Goal: Task Accomplishment & Management: Use online tool/utility

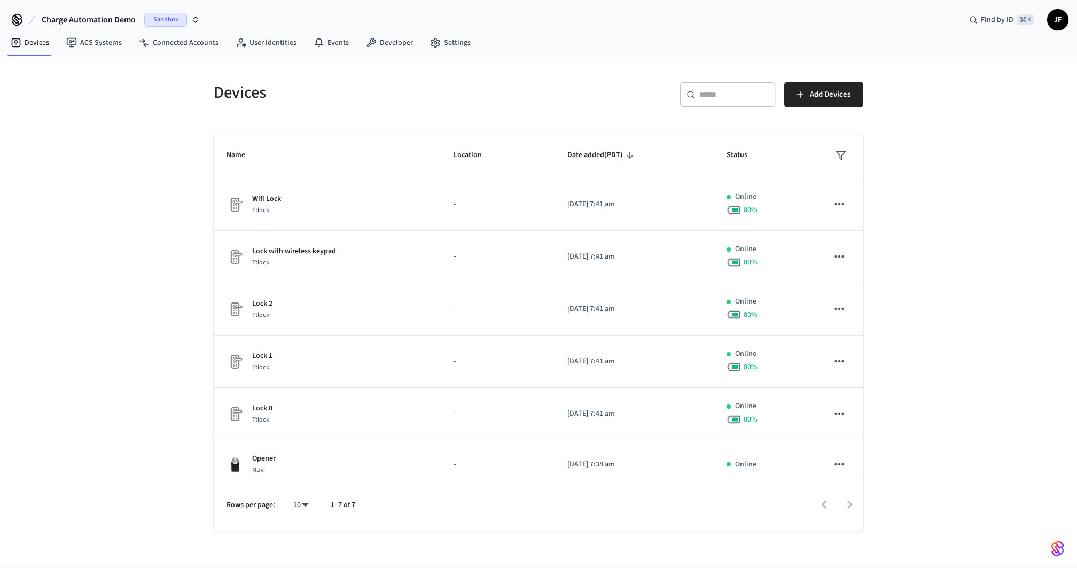
click at [580, 83] on div "​ ​ Add Devices" at bounding box center [704, 99] width 318 height 34
click at [753, 42] on div "Devices ACS Systems Connected Accounts User Identities Events Developer Settings" at bounding box center [538, 43] width 1077 height 25
click at [67, 17] on span "Charge Automation Demo" at bounding box center [89, 19] width 94 height 13
type input "*****"
click at [89, 67] on span "Jurny_Production" at bounding box center [79, 68] width 59 height 11
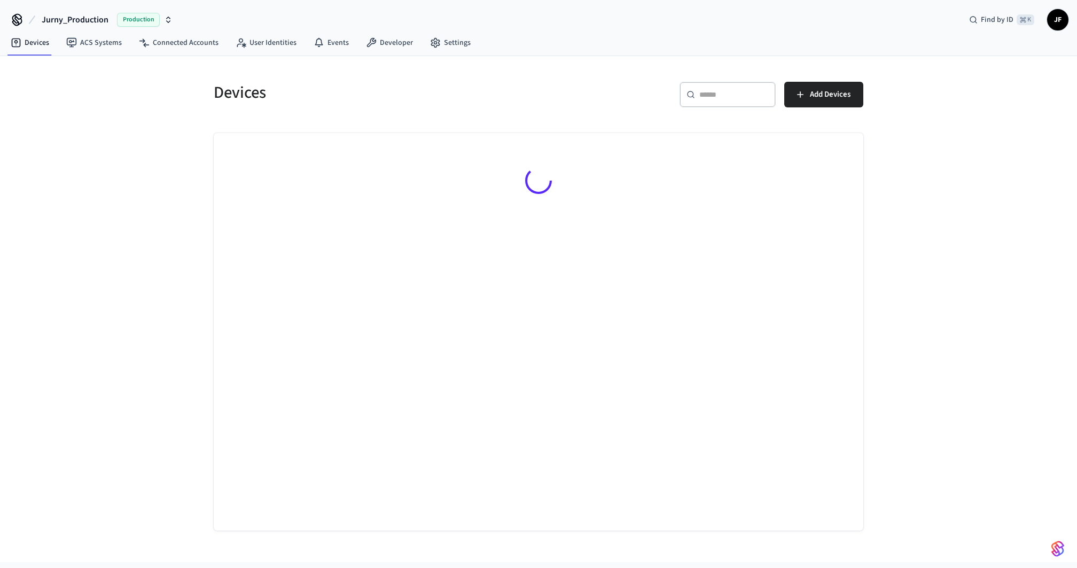
click at [247, 90] on h5 "Devices" at bounding box center [373, 93] width 318 height 22
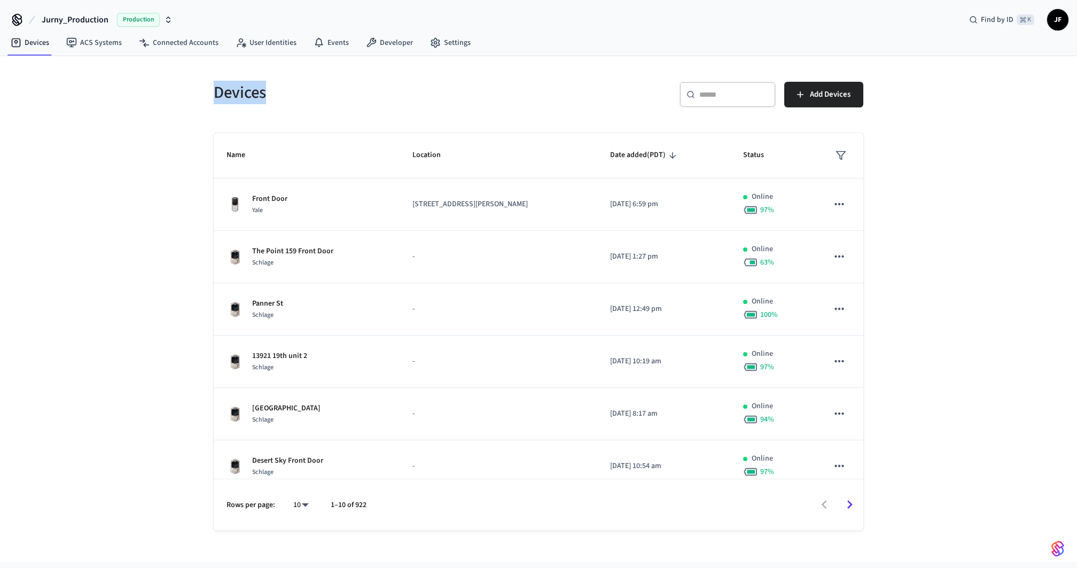
click at [247, 90] on h5 "Devices" at bounding box center [373, 93] width 318 height 22
click at [552, 93] on div "​ ​ Add Devices" at bounding box center [704, 99] width 318 height 34
click at [709, 89] on input "text" at bounding box center [733, 94] width 69 height 11
paste input "**********"
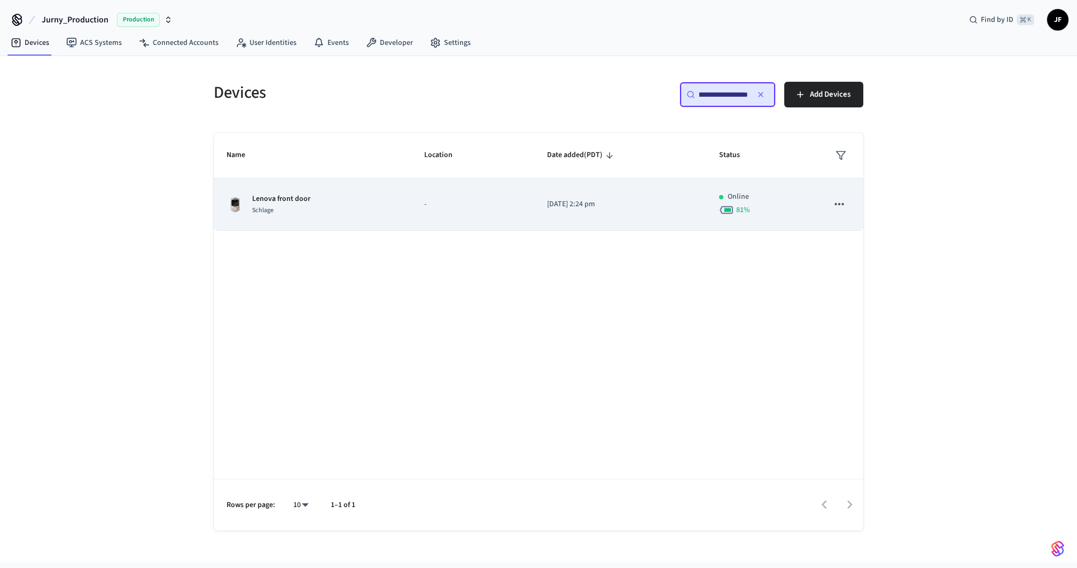
type input "**********"
click at [434, 192] on td "-" at bounding box center [472, 204] width 123 height 52
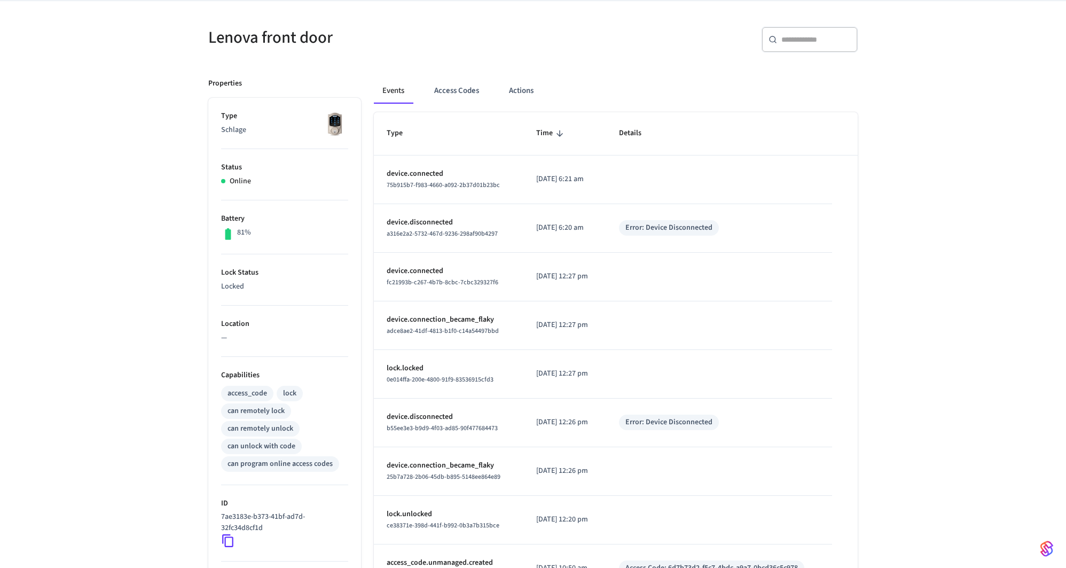
scroll to position [81, 0]
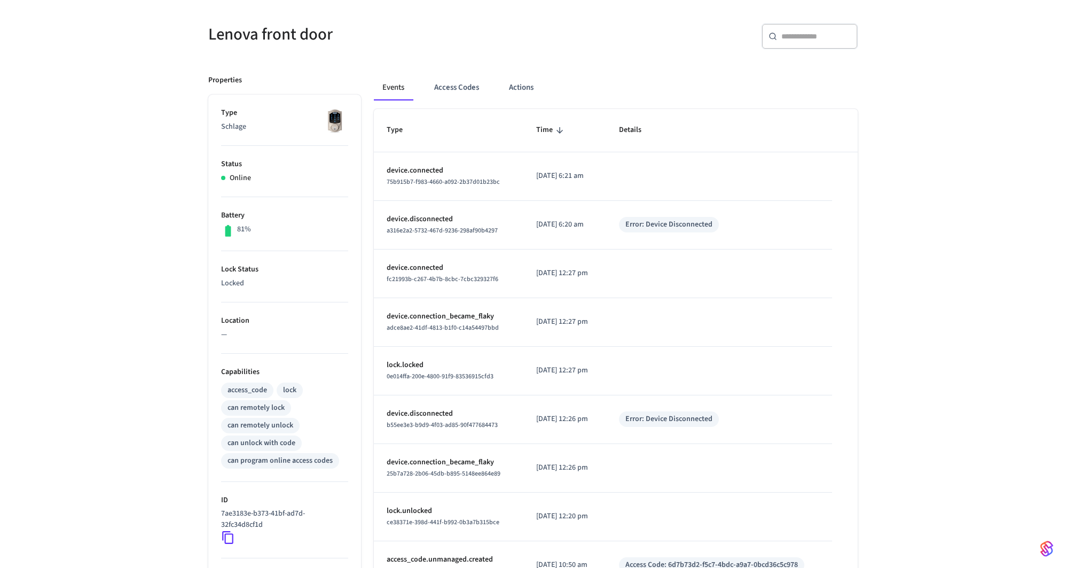
click at [223, 534] on icon at bounding box center [227, 537] width 11 height 13
drag, startPoint x: 204, startPoint y: 27, endPoint x: 387, endPoint y: 40, distance: 183.6
click at [387, 40] on div "Lenova front door" at bounding box center [360, 34] width 331 height 47
click at [387, 40] on h5 "Lenova front door" at bounding box center [367, 35] width 318 height 22
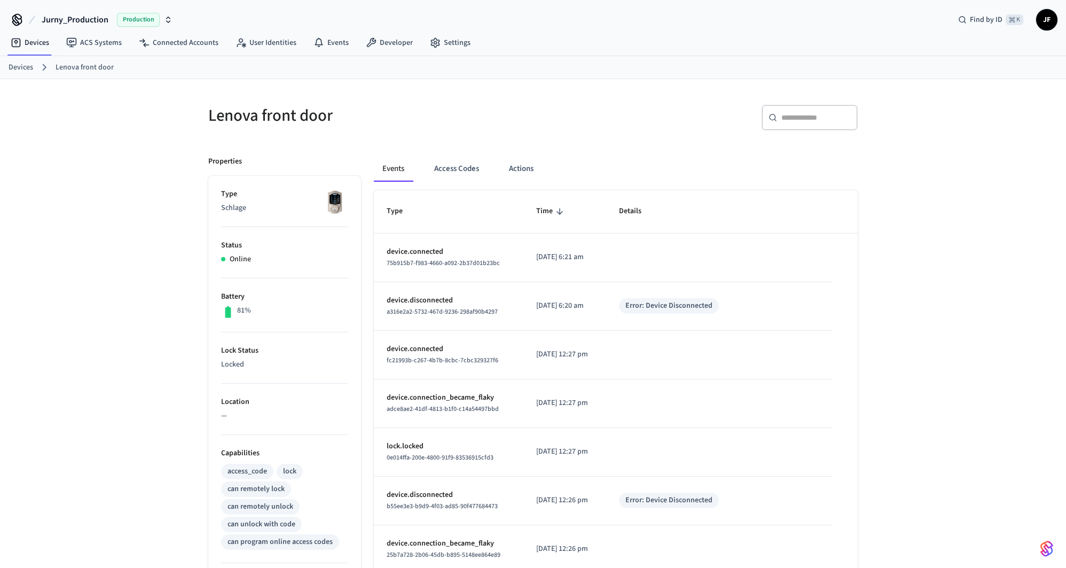
scroll to position [0, 0]
click at [424, 114] on h5 "Lenova front door" at bounding box center [367, 116] width 318 height 22
